Goal: Information Seeking & Learning: Learn about a topic

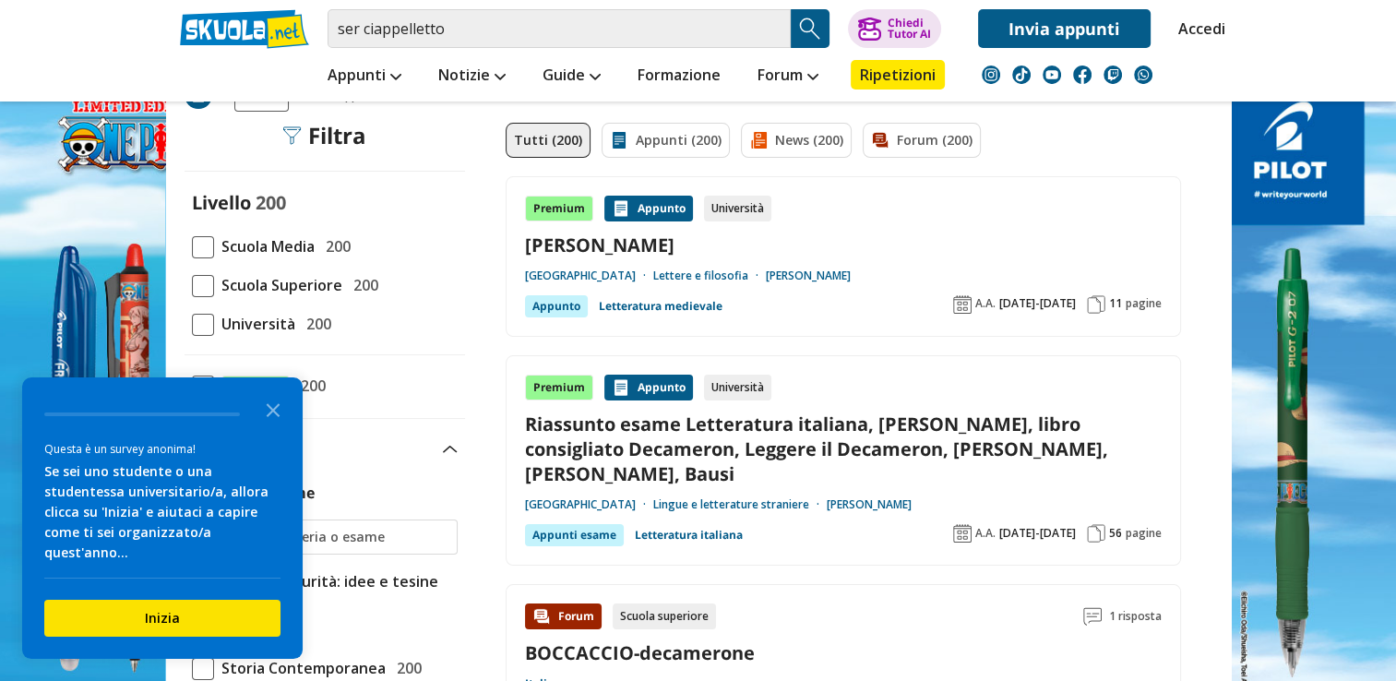
scroll to position [92, 0]
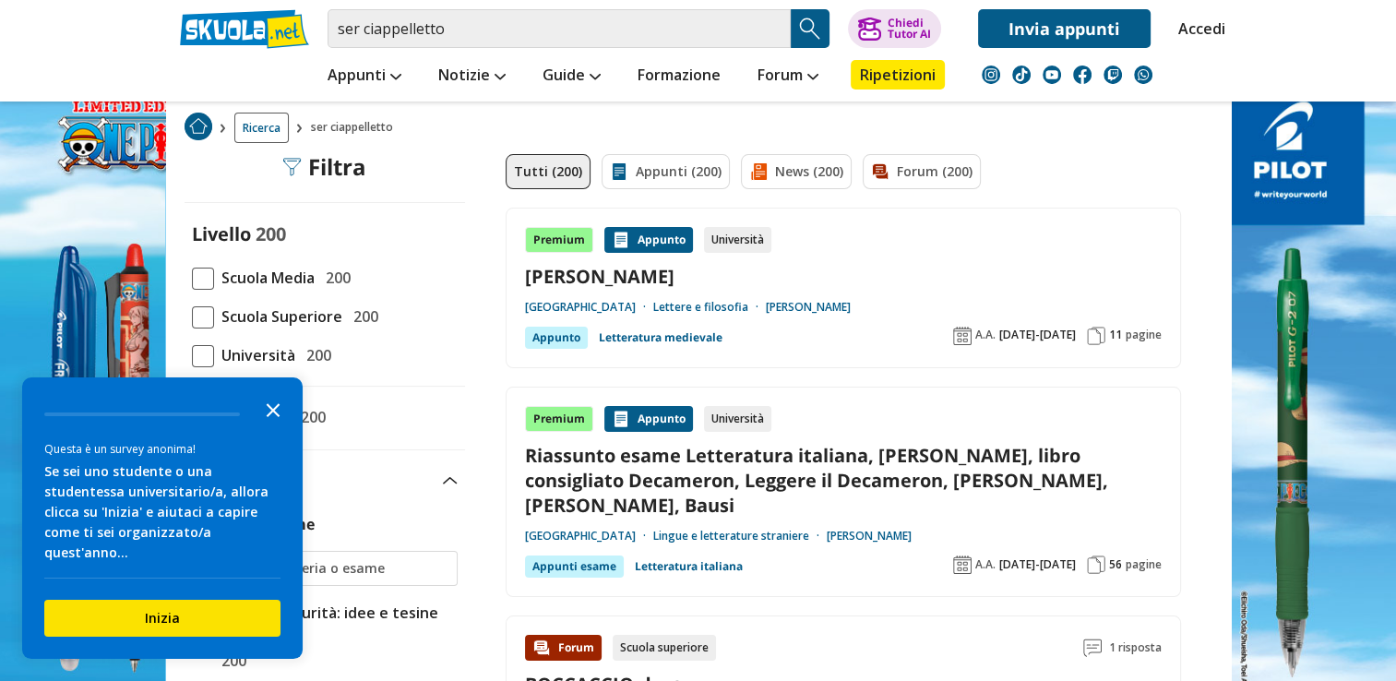
click at [255, 414] on icon "Close the survey" at bounding box center [273, 408] width 37 height 37
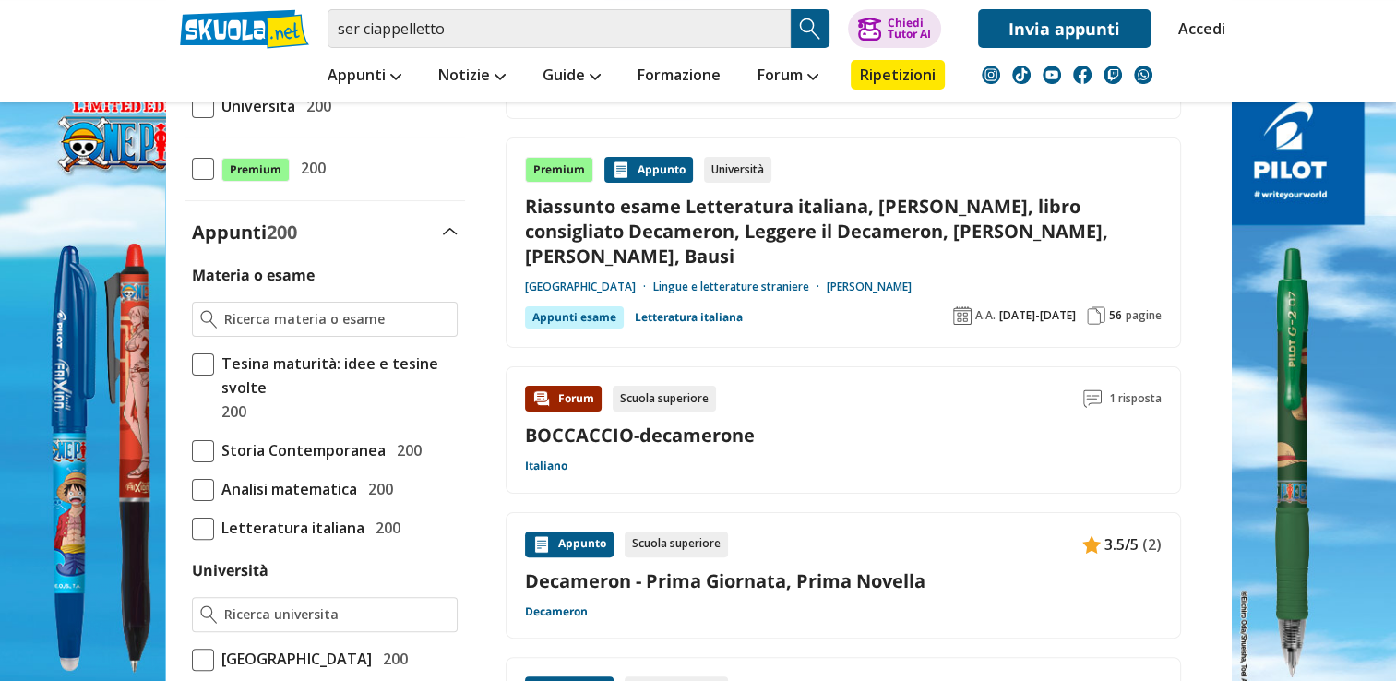
scroll to position [554, 0]
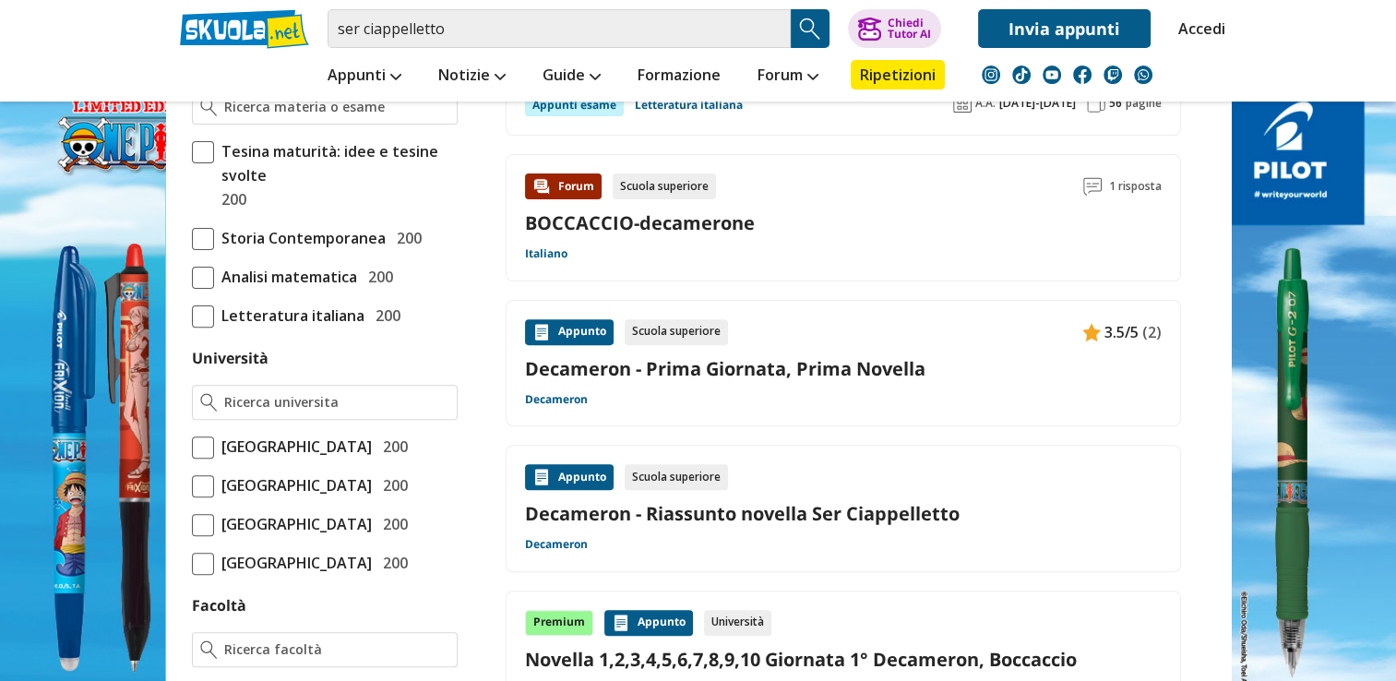
click at [695, 363] on link "Decameron - Prima Giornata, Prima Novella" at bounding box center [843, 368] width 637 height 25
click at [816, 511] on link "Decameron - Riassunto novella Ser Ciappelletto" at bounding box center [843, 513] width 637 height 25
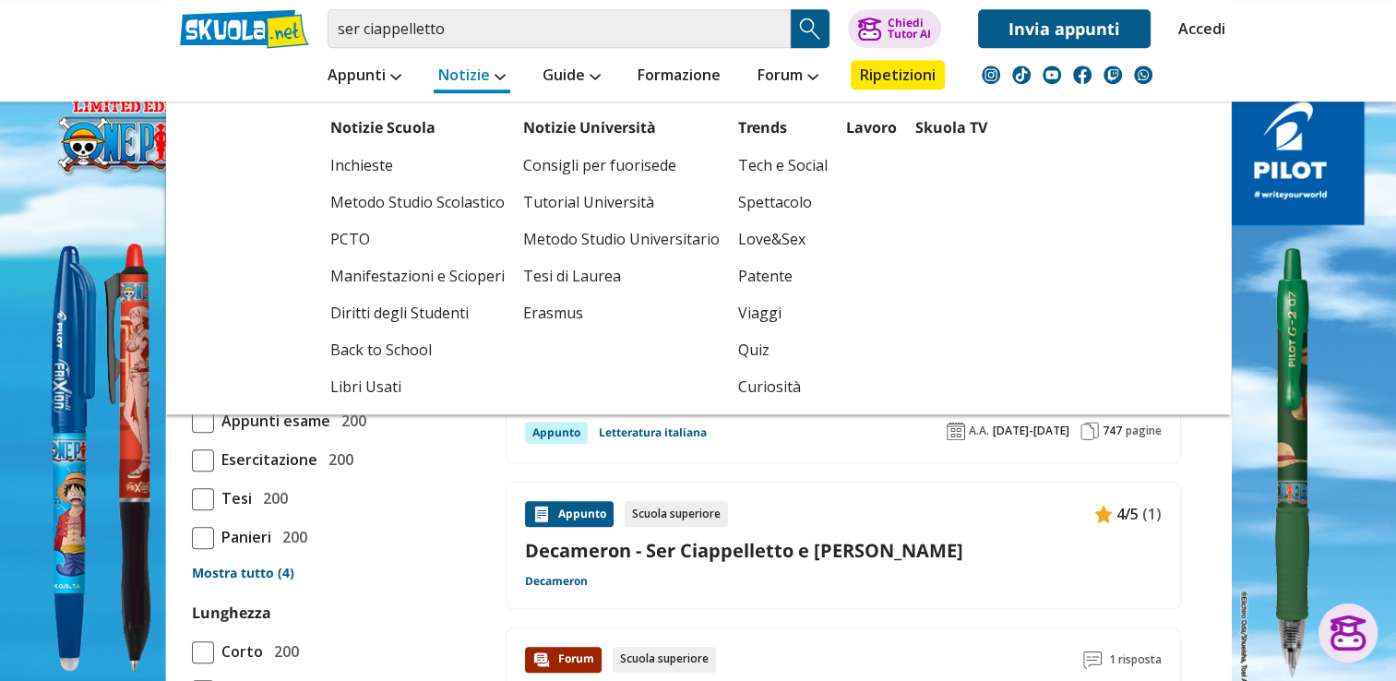
scroll to position [1015, 0]
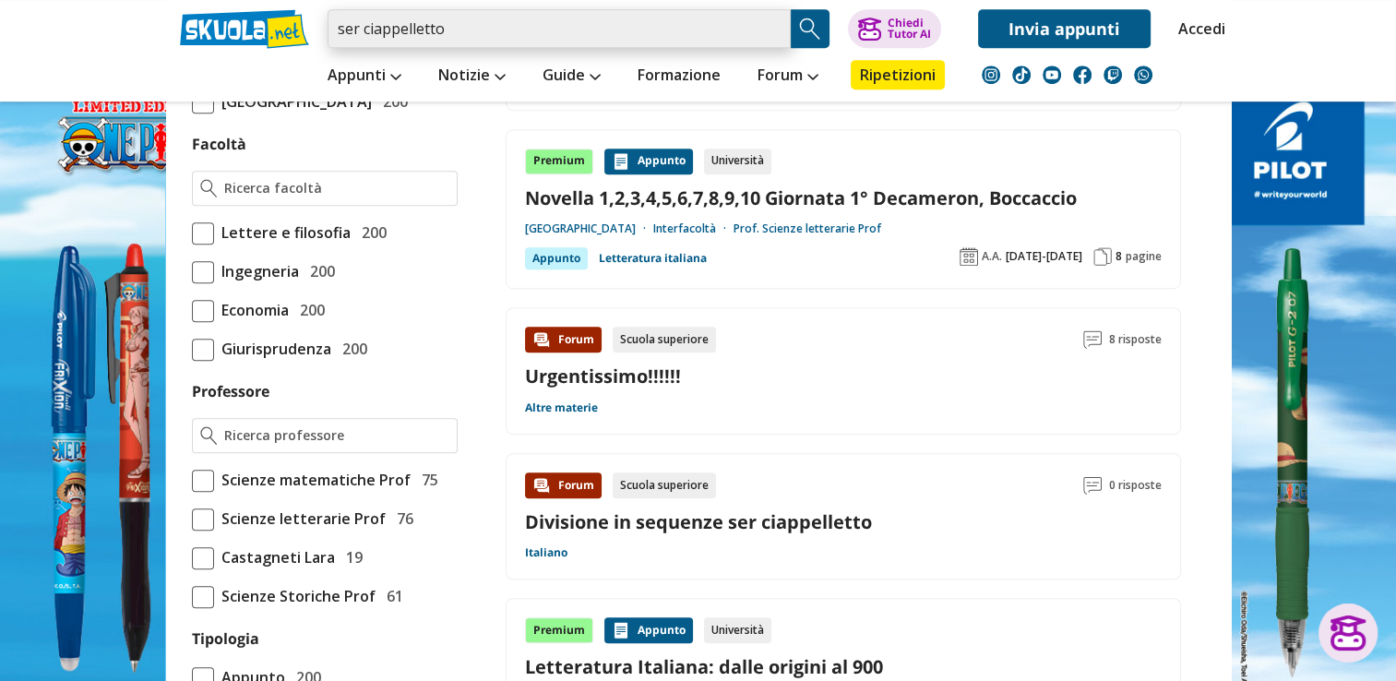
click at [336, 25] on input "ser ciappelletto" at bounding box center [559, 28] width 463 height 39
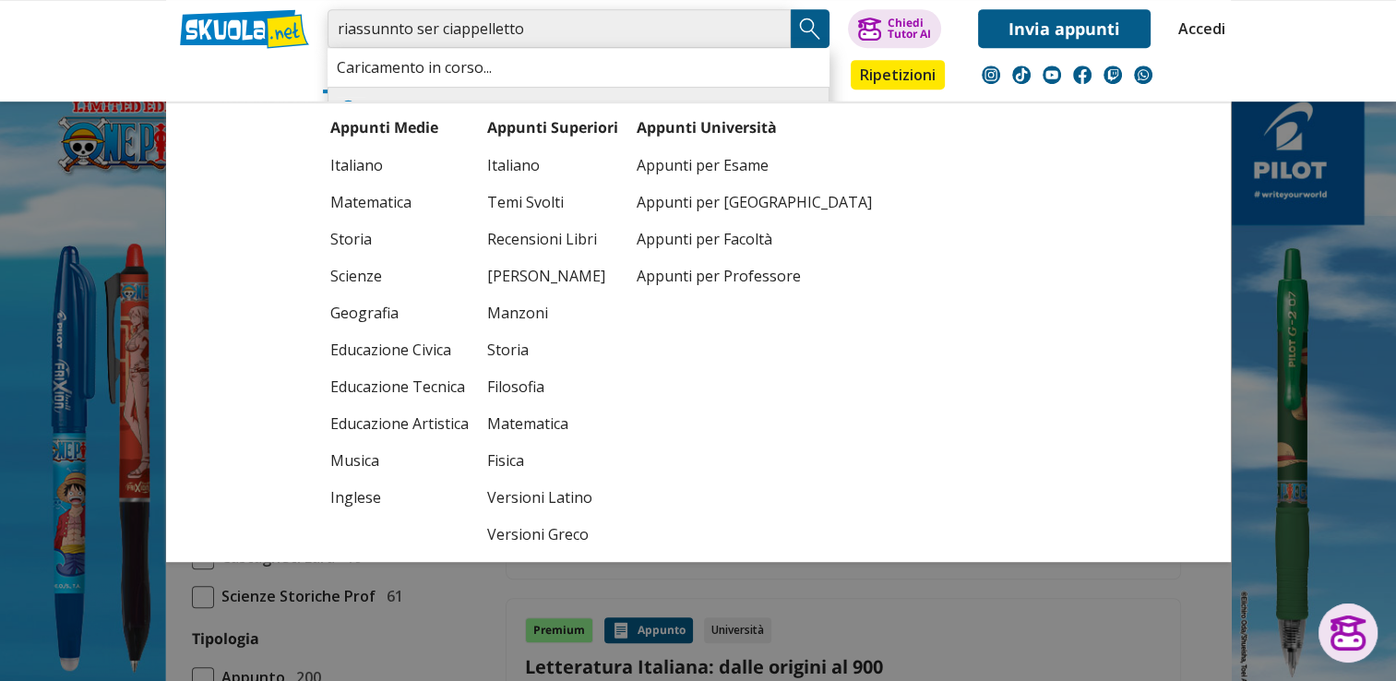
type input "riassunnto ser ciappelletto"
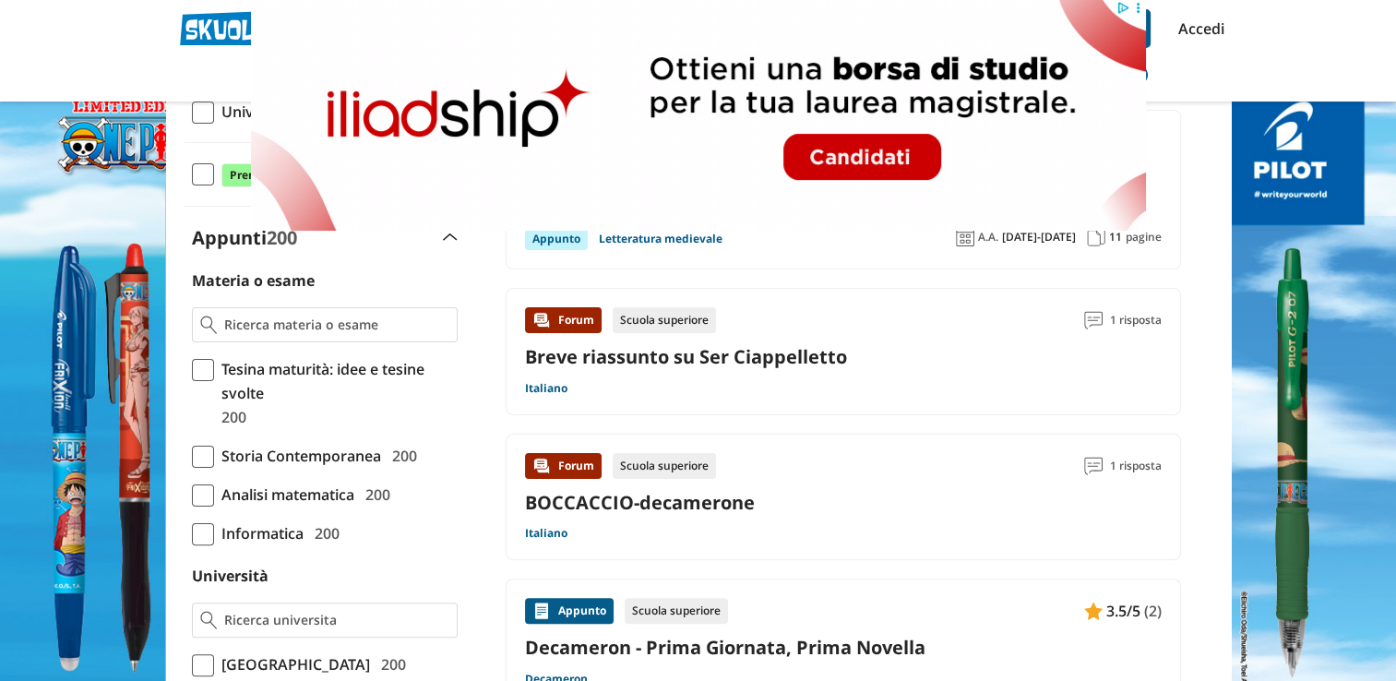
scroll to position [369, 0]
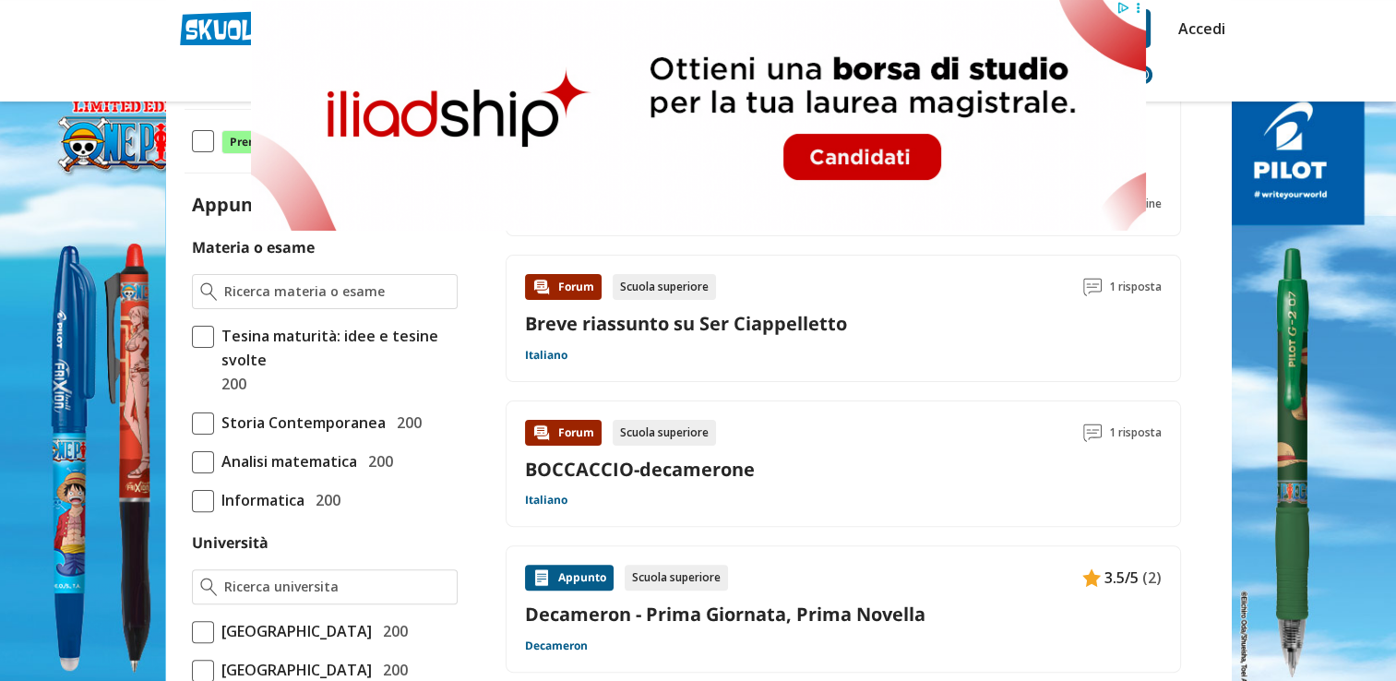
click at [723, 337] on div "Forum Scuola superiore 1 risposta Breve riassunto su Ser Ciappelletto Italiano" at bounding box center [843, 318] width 637 height 89
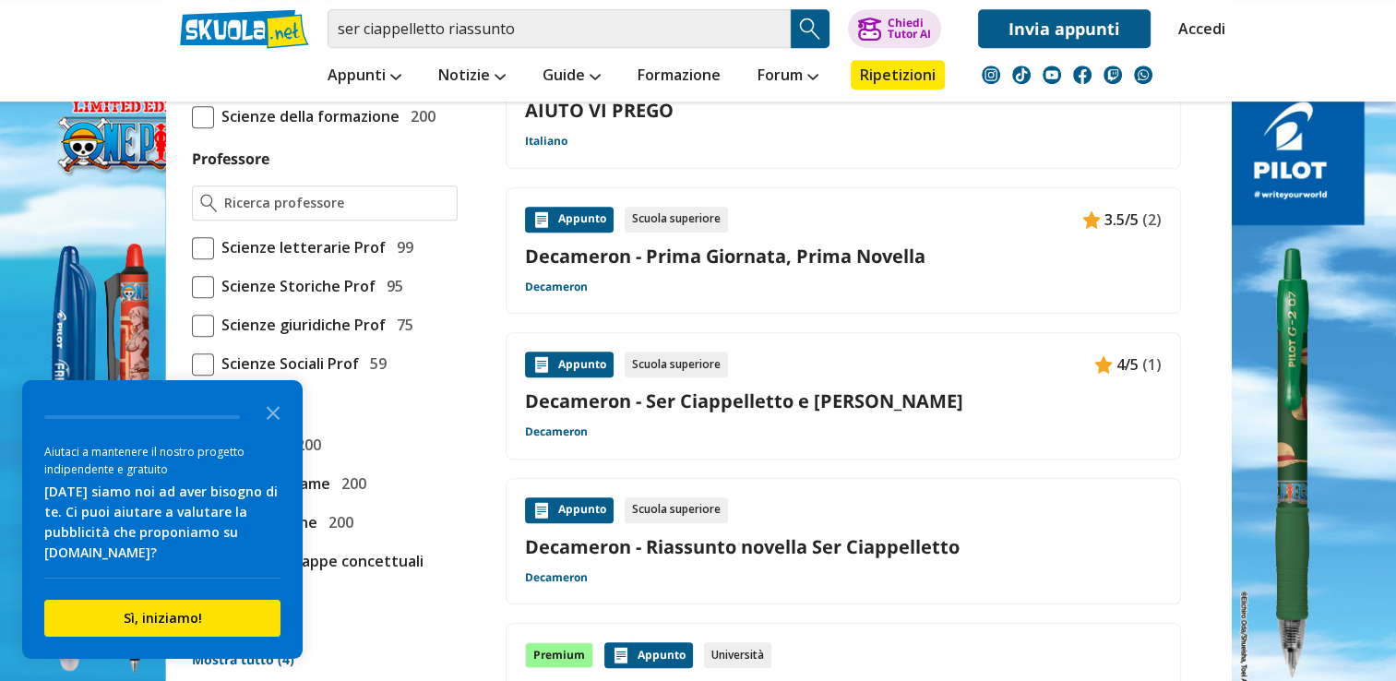
scroll to position [1292, 0]
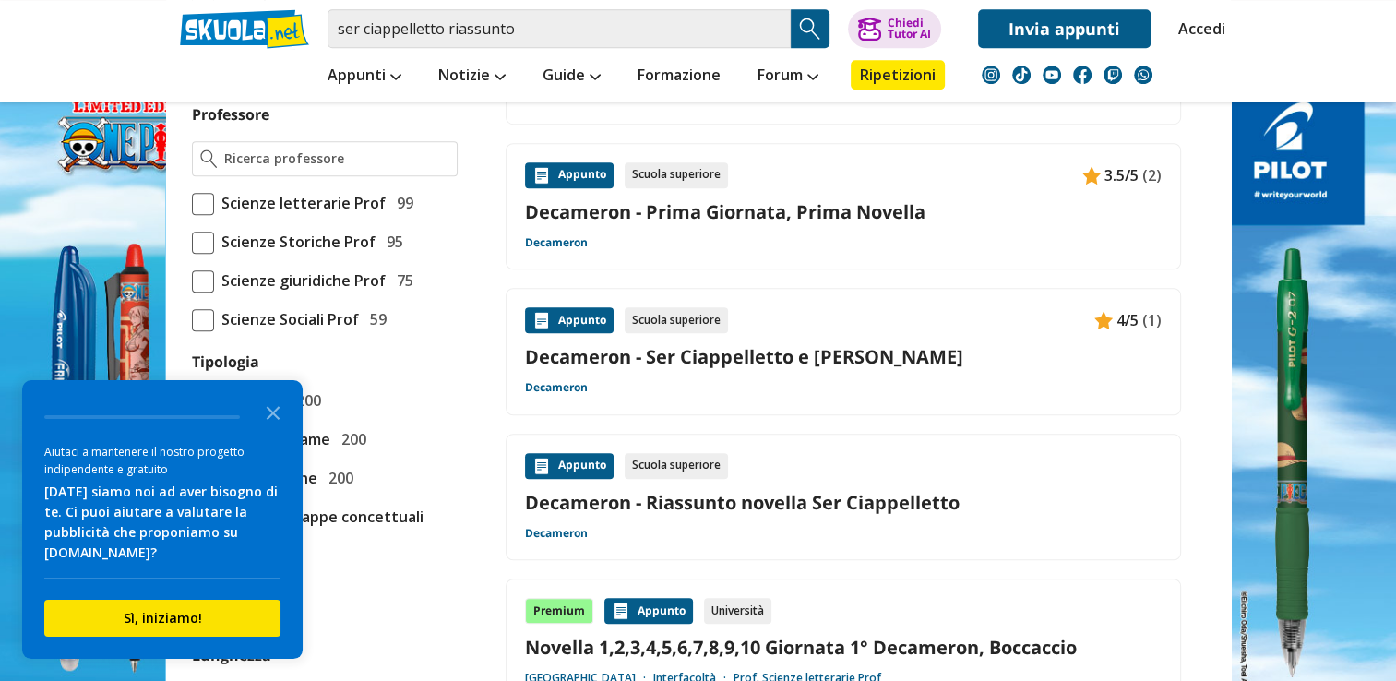
click at [670, 504] on link "Decameron - Riassunto novella Ser Ciappelletto" at bounding box center [843, 502] width 637 height 25
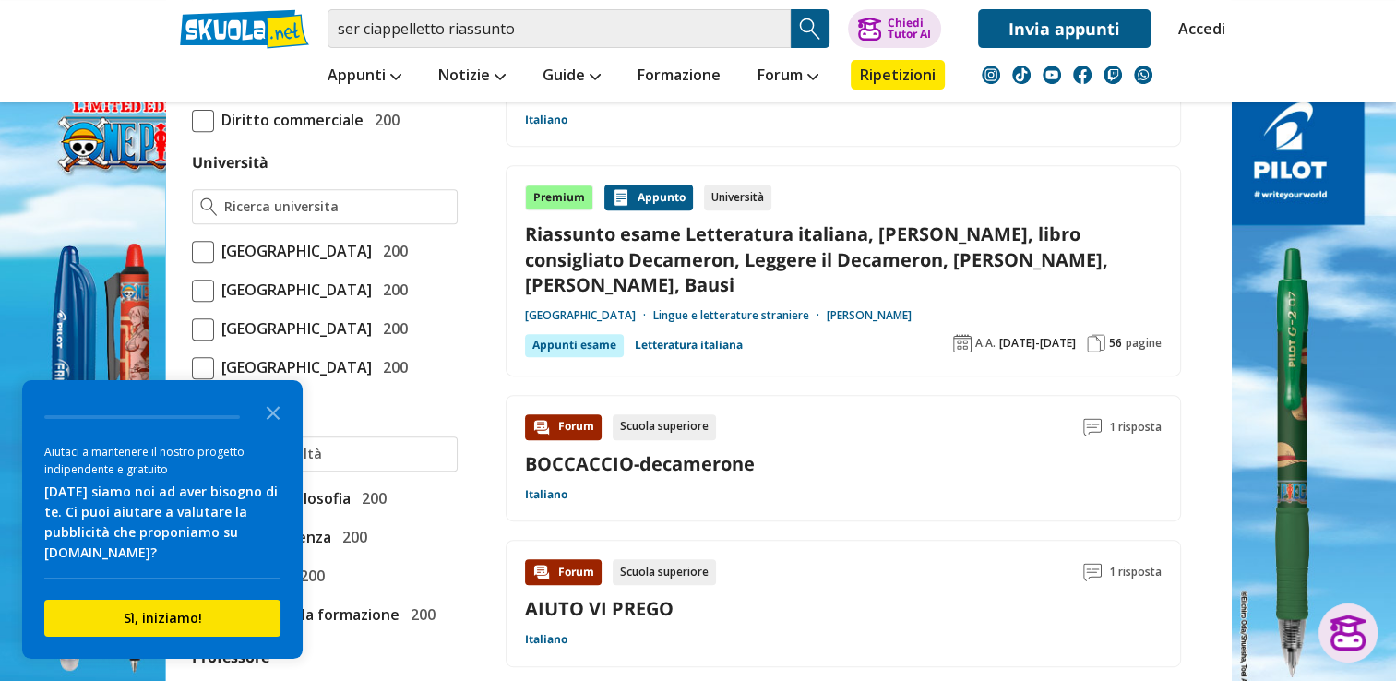
scroll to position [738, 0]
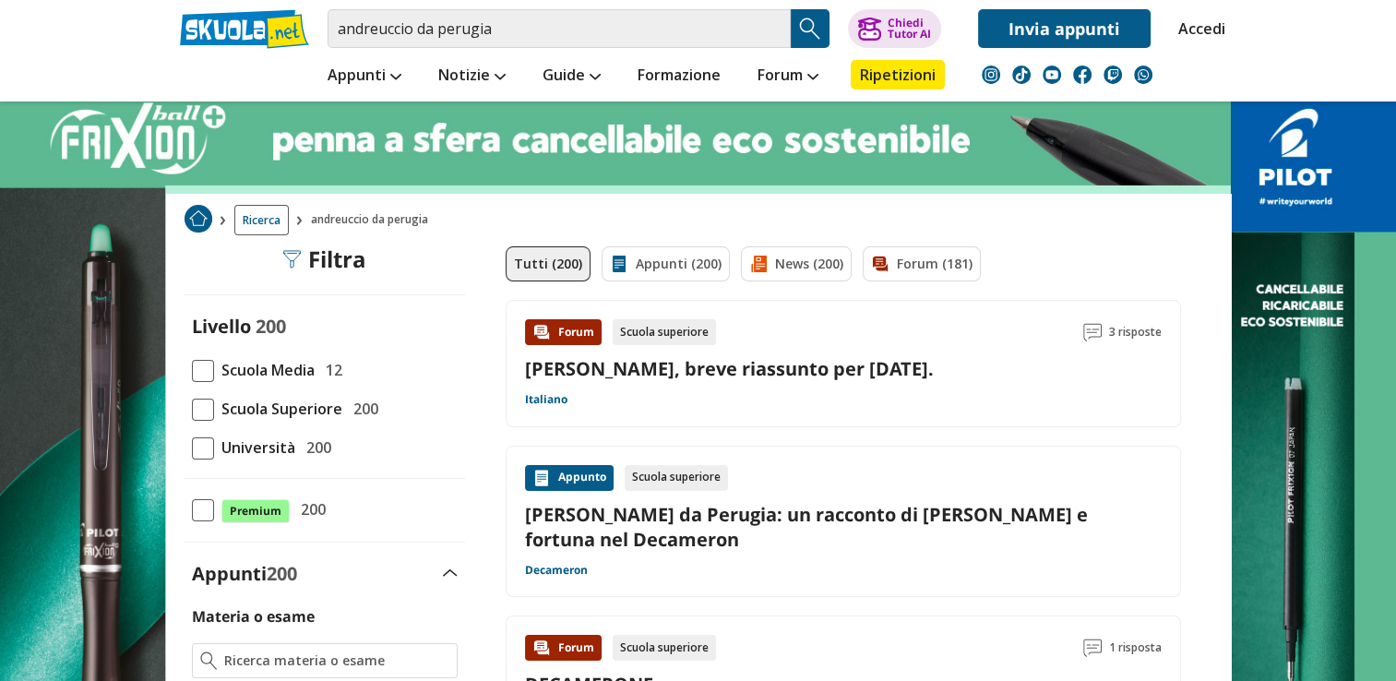
click at [756, 515] on link "Andreuccio da Perugia: un racconto di astuzia e fortuna nel Decameron" at bounding box center [843, 527] width 637 height 50
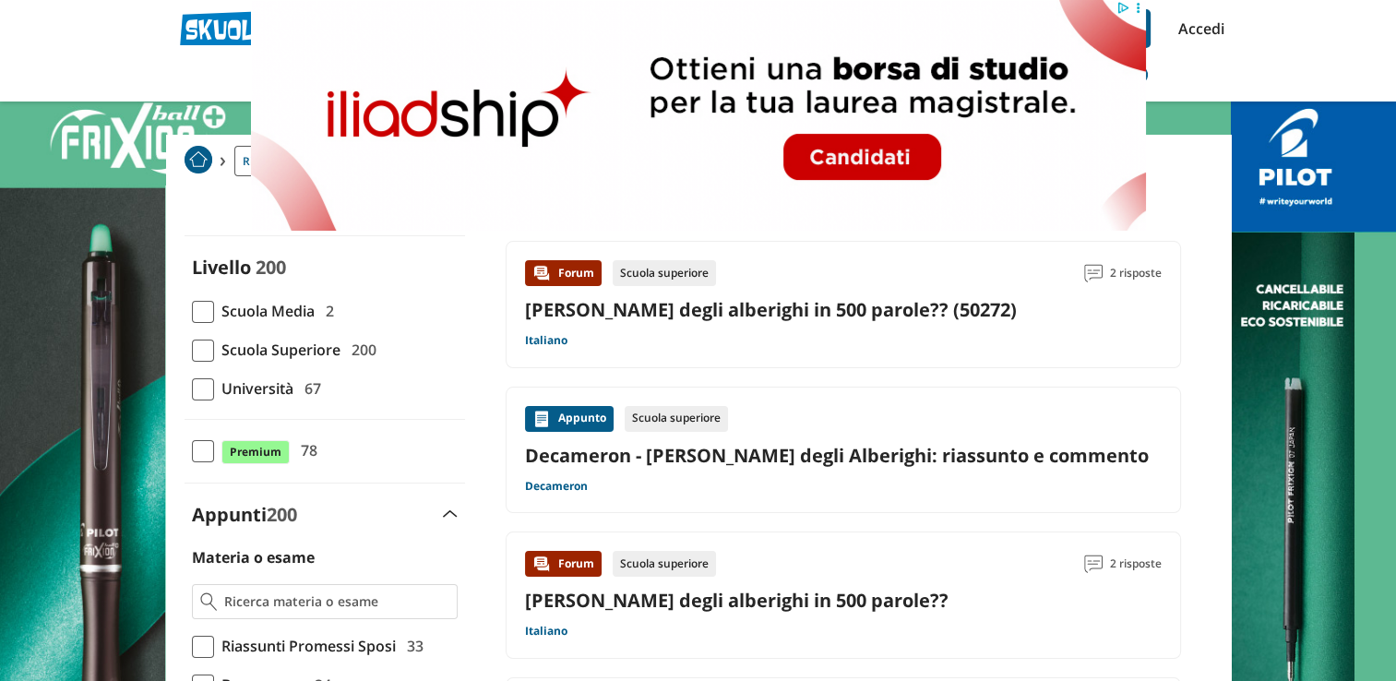
scroll to position [92, 0]
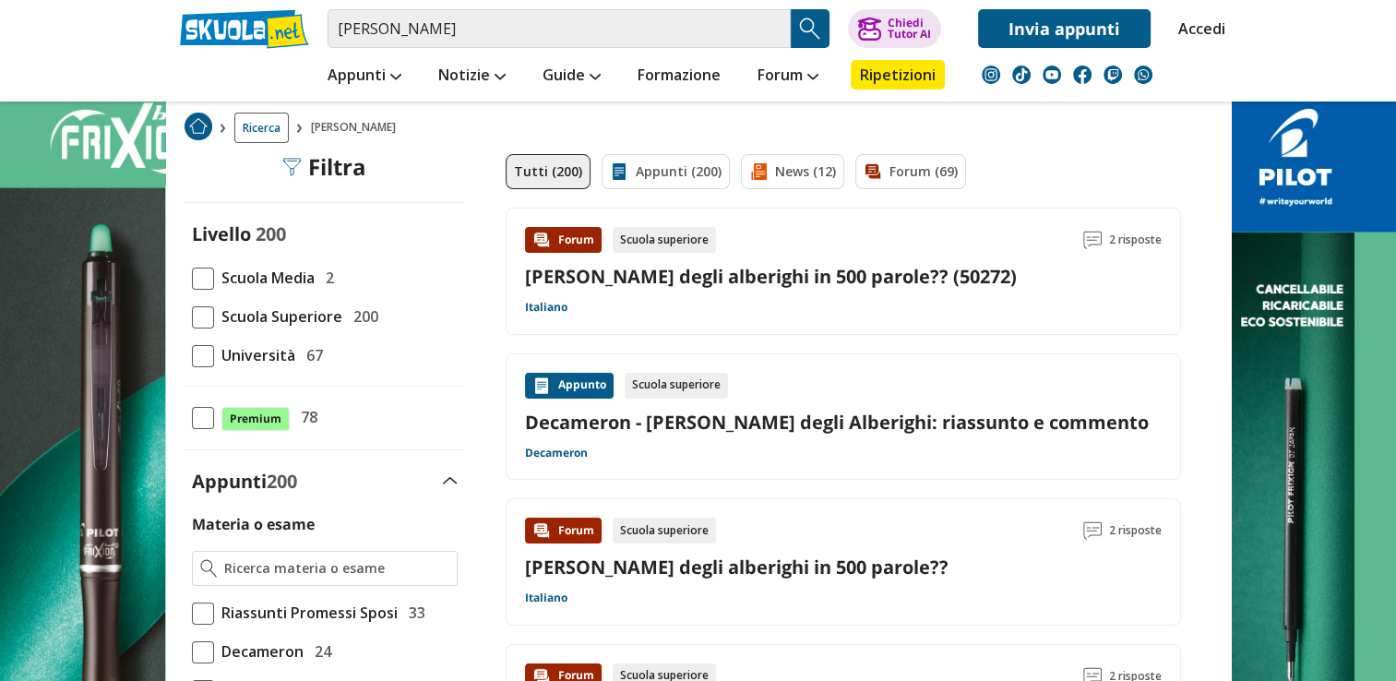
click at [633, 425] on link "Decameron - [PERSON_NAME] degli Alberighi: riassunto e commento" at bounding box center [843, 422] width 637 height 25
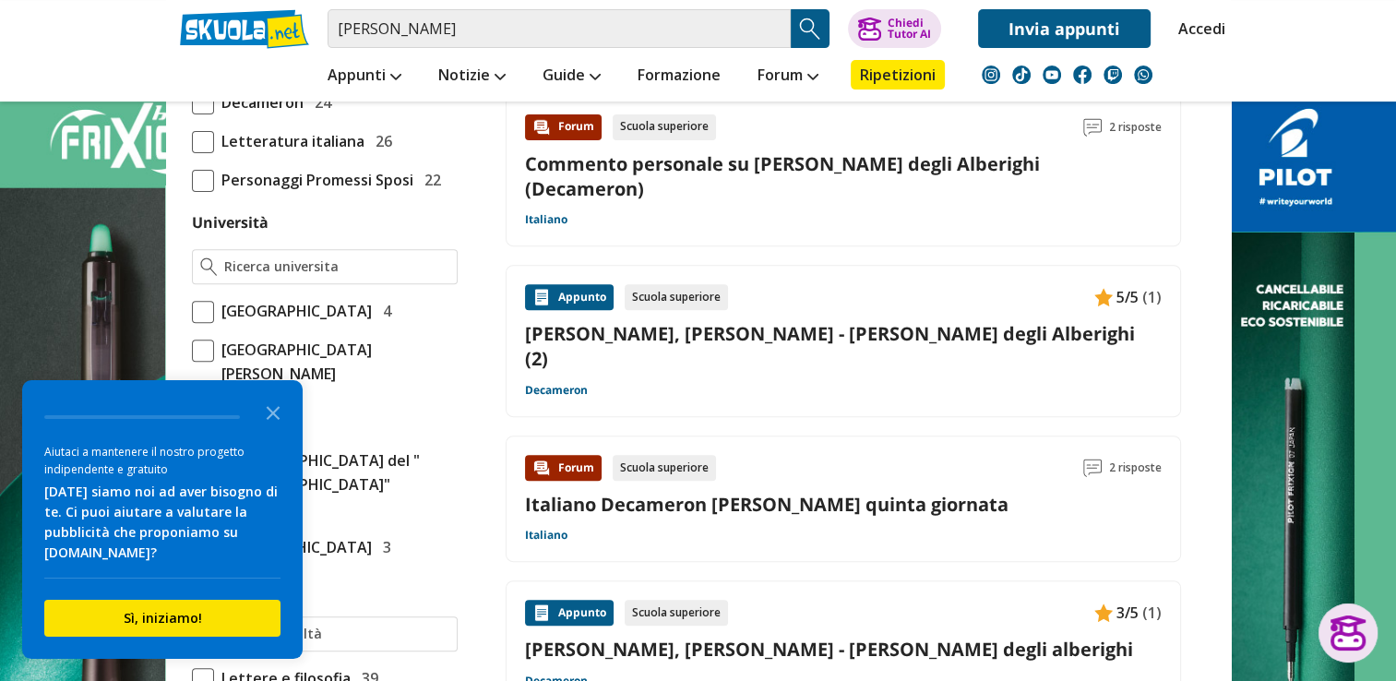
scroll to position [646, 0]
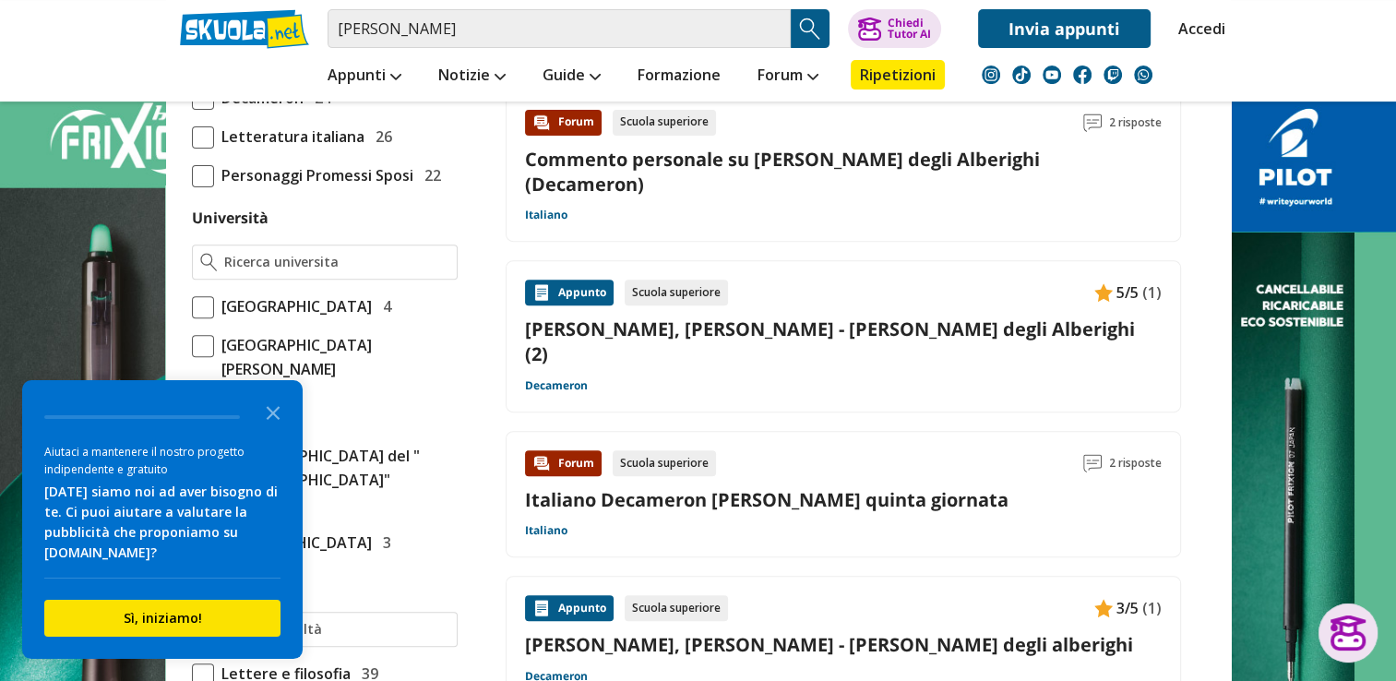
click at [671, 316] on link "[PERSON_NAME], [PERSON_NAME] - [PERSON_NAME] degli Alberighi (2)" at bounding box center [843, 341] width 637 height 50
click at [701, 316] on link "[PERSON_NAME], [PERSON_NAME] - [PERSON_NAME] degli Alberighi (2)" at bounding box center [843, 341] width 637 height 50
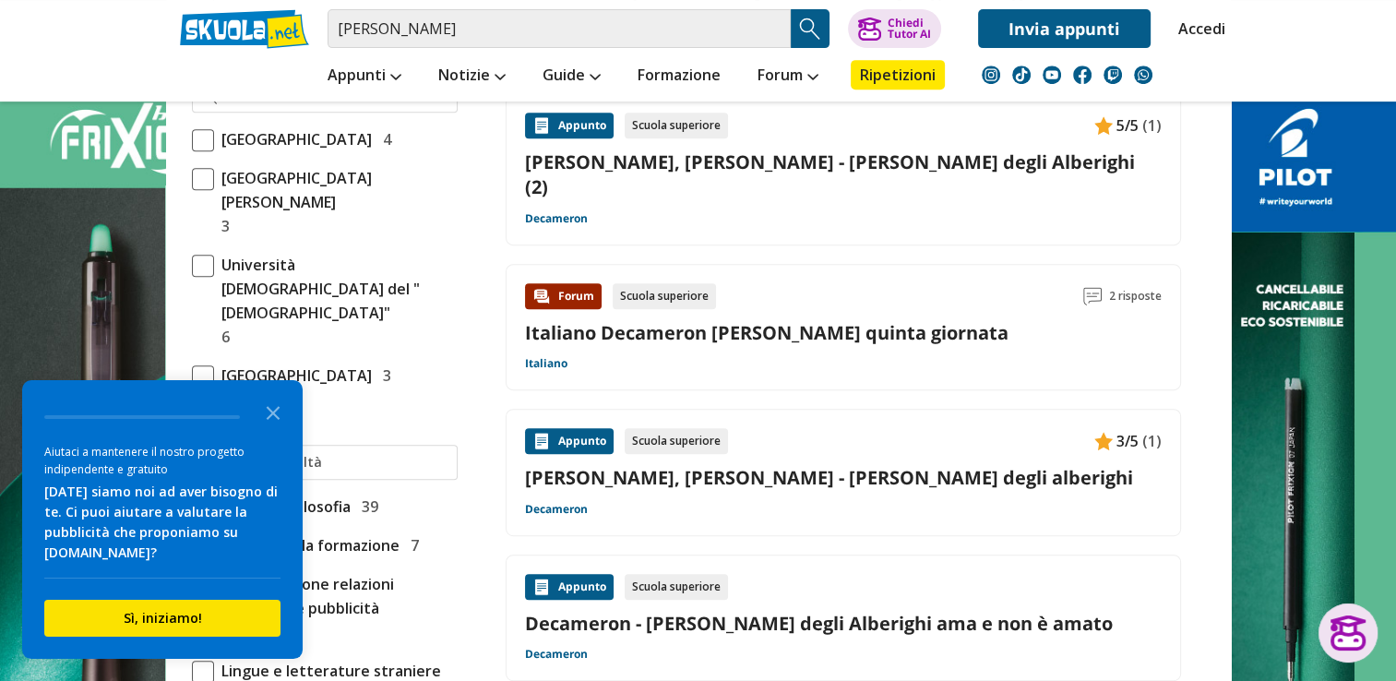
scroll to position [830, 0]
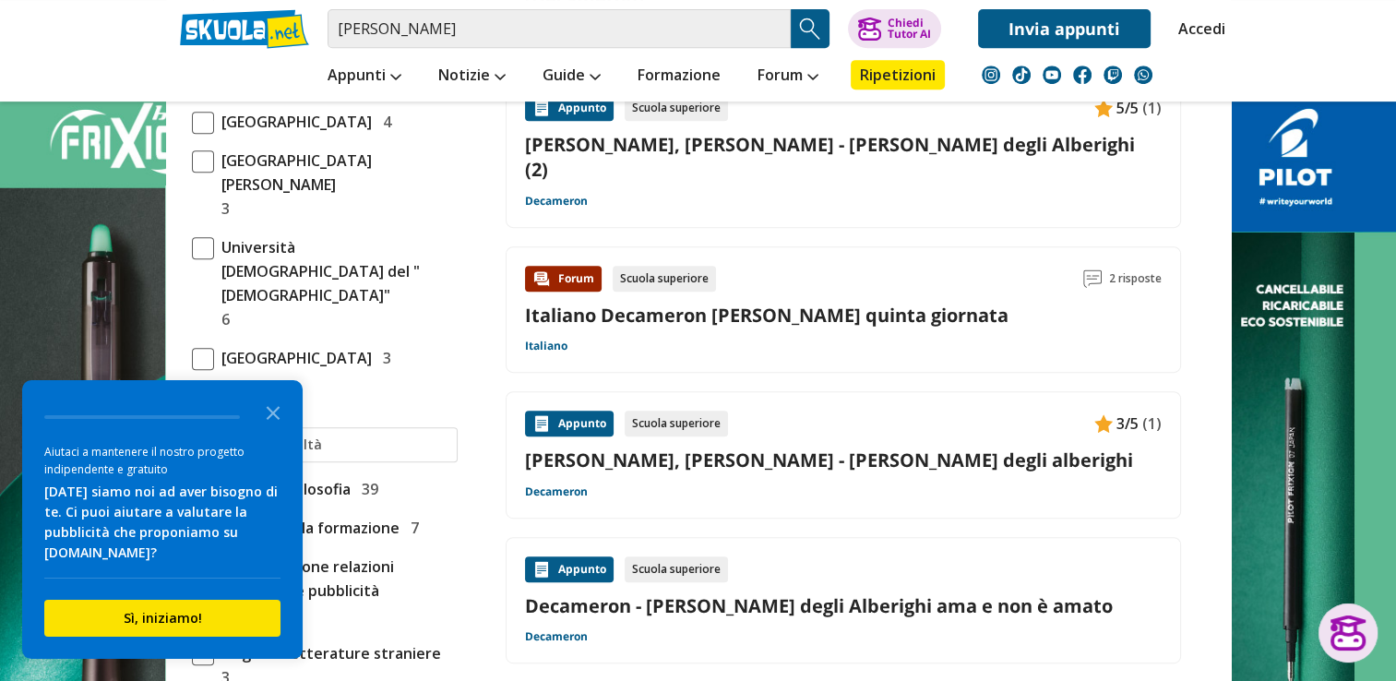
click at [751, 447] on link "[PERSON_NAME], [PERSON_NAME] - [PERSON_NAME] degli alberighi" at bounding box center [843, 459] width 637 height 25
